Goal: Entertainment & Leisure: Consume media (video, audio)

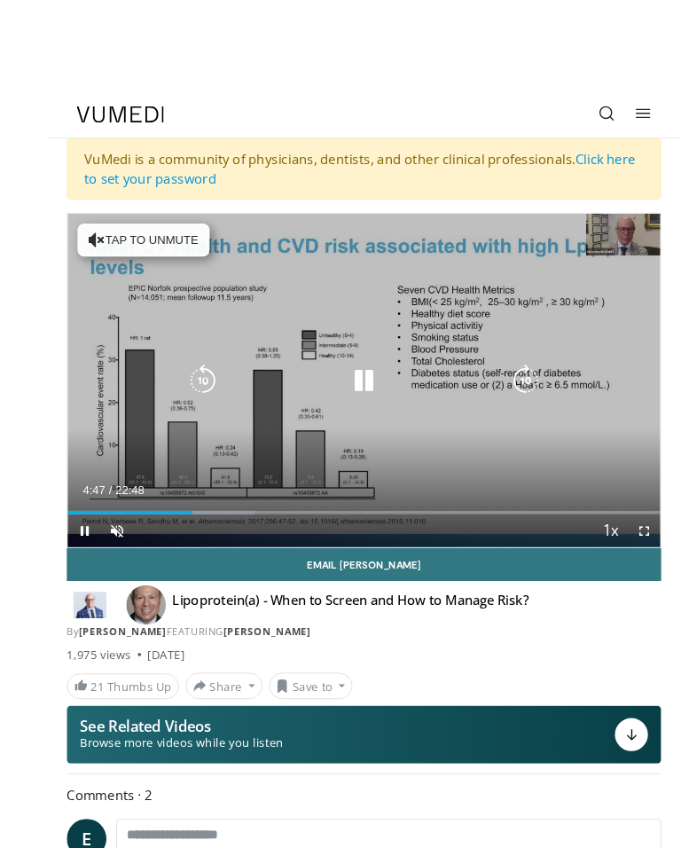
scroll to position [2, 0]
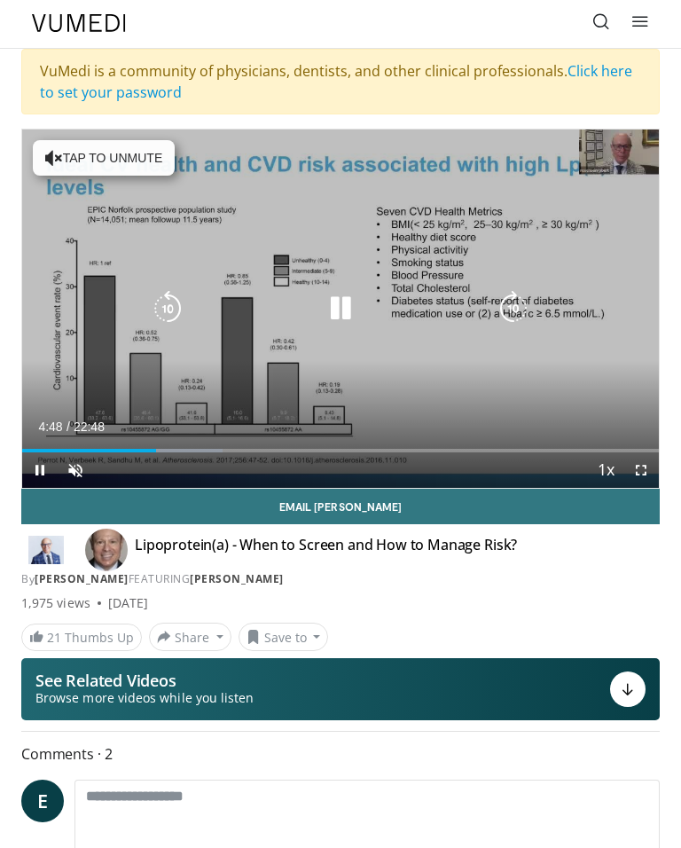
click at [54, 327] on div "10 seconds Tap to unmute" at bounding box center [340, 308] width 637 height 358
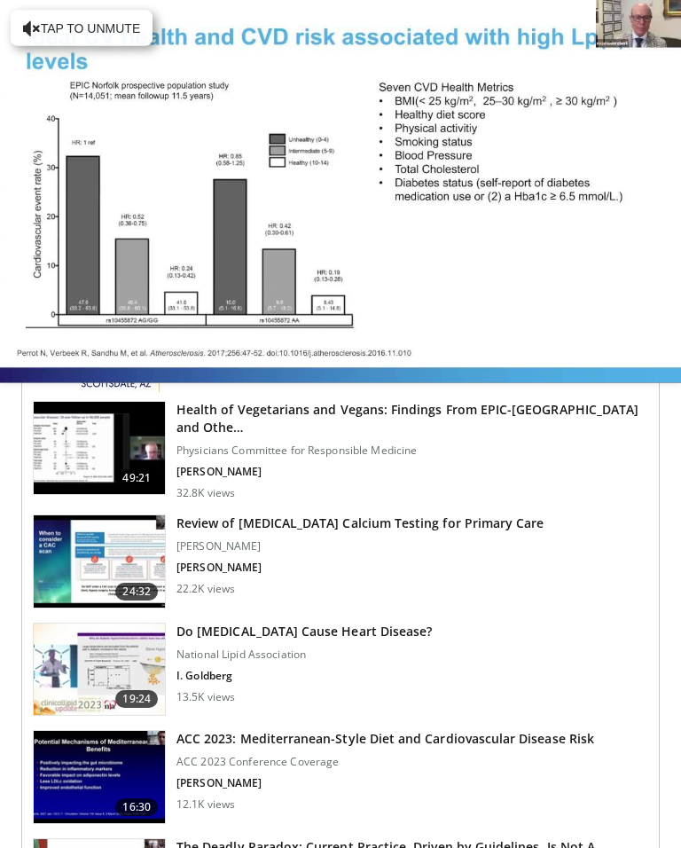
scroll to position [1233, 0]
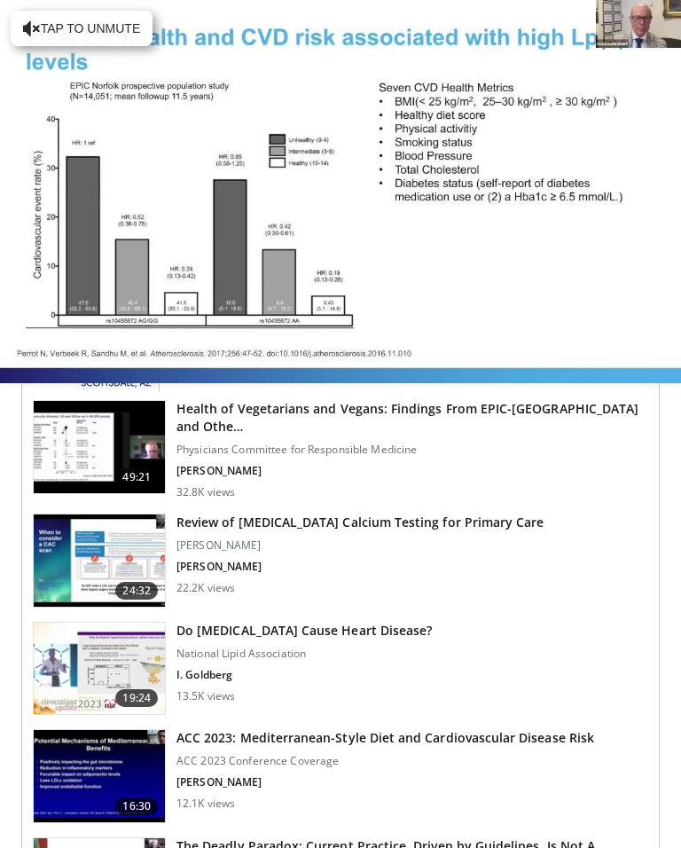
click at [103, 658] on img at bounding box center [99, 669] width 131 height 92
